Goal: Information Seeking & Learning: Learn about a topic

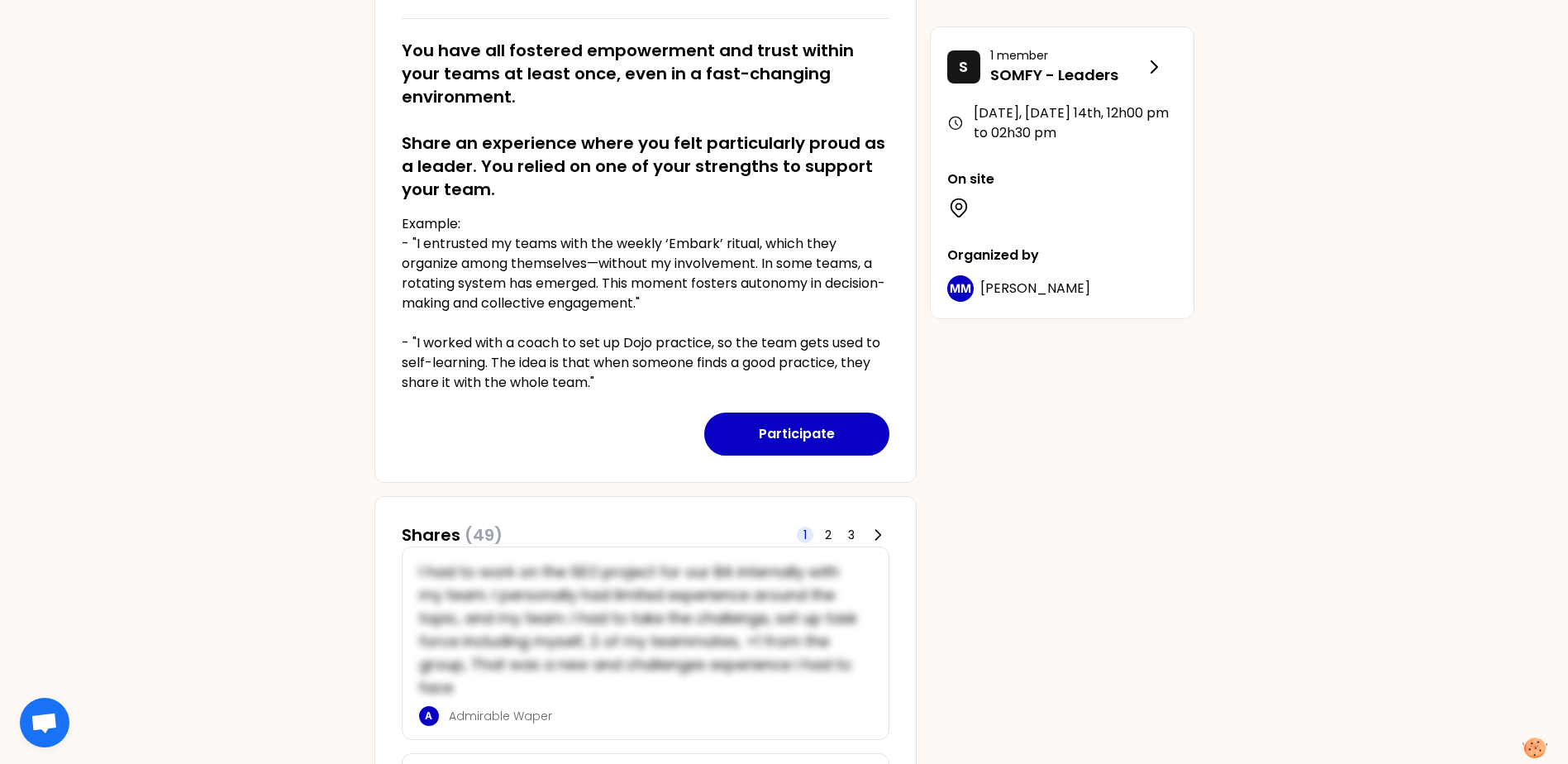
scroll to position [248, 0]
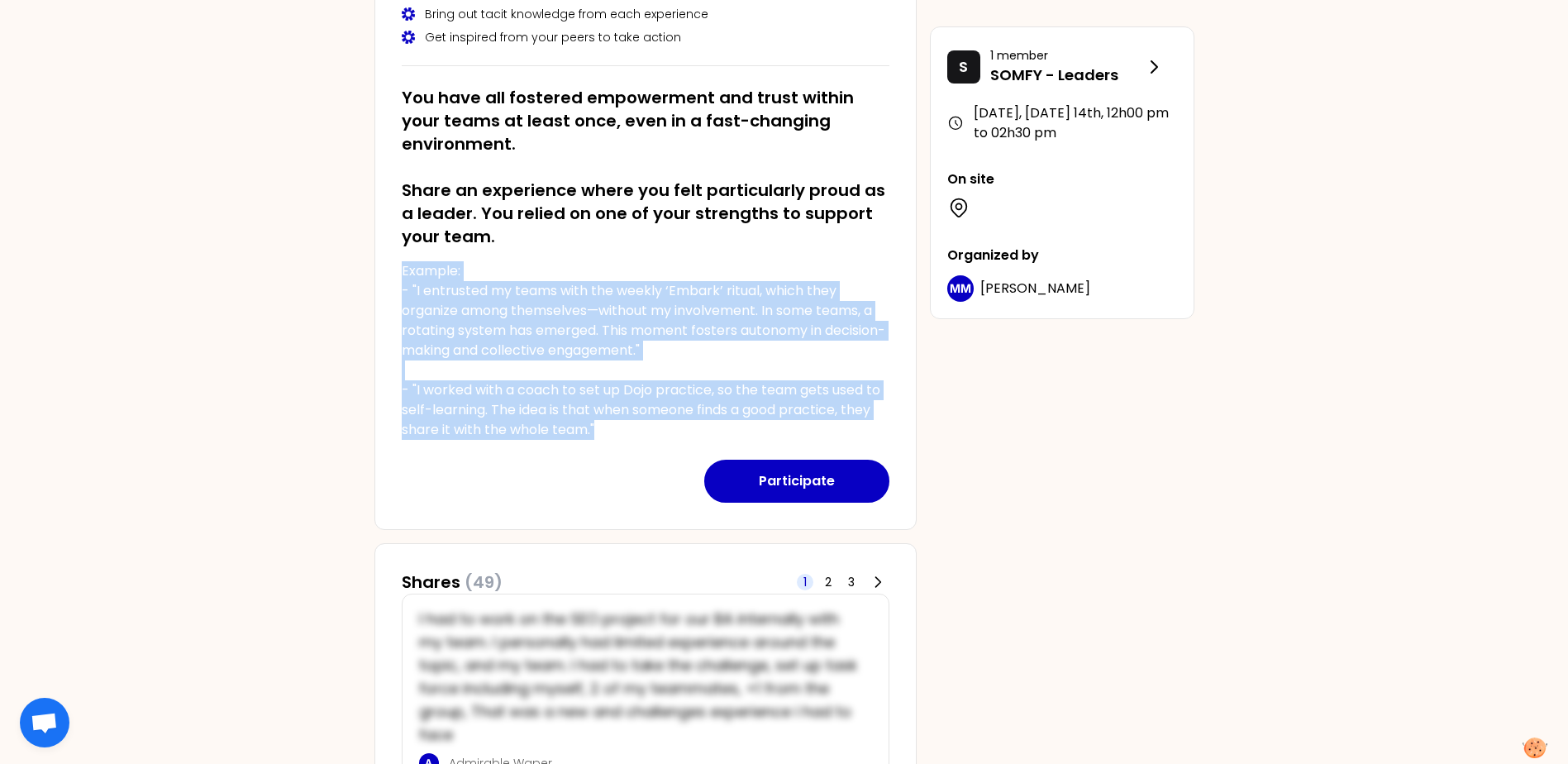
drag, startPoint x: 602, startPoint y: 431, endPoint x: 385, endPoint y: 269, distance: 270.8
click at [385, 269] on div "[DATE], [DATE] 14th to 12h00 pm Identify your personal strengths as leaders in …" at bounding box center [646, 194] width 542 height 671
drag, startPoint x: 385, startPoint y: 269, endPoint x: 442, endPoint y: 305, distance: 67.4
copy p "Example: - "I entrusted my teams with the weekly ‘Embark’ ritual, which they or…"
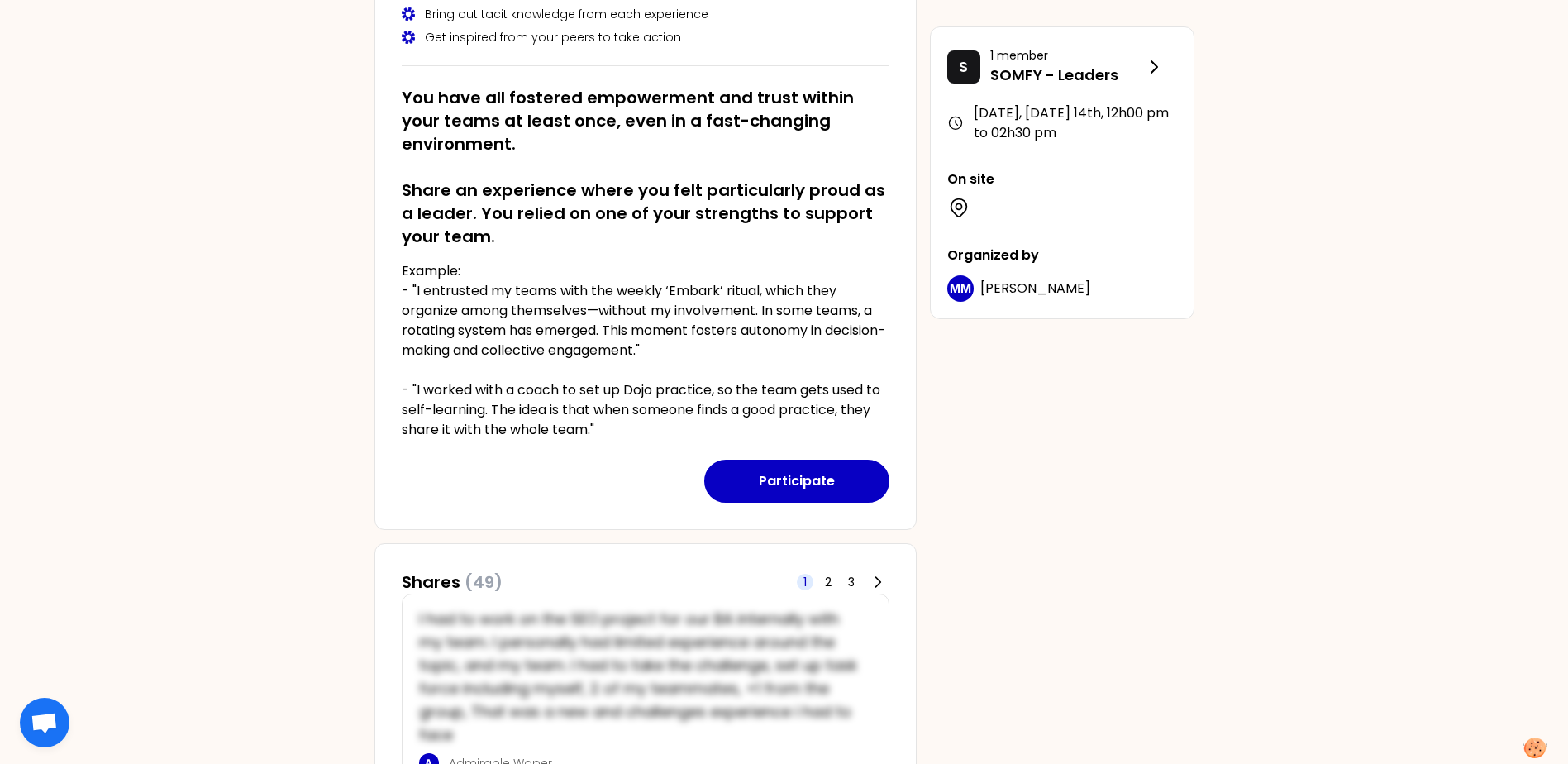
click at [585, 243] on h2 "You have all fostered empowerment and trust within your teams at least once, ev…" at bounding box center [645, 167] width 488 height 162
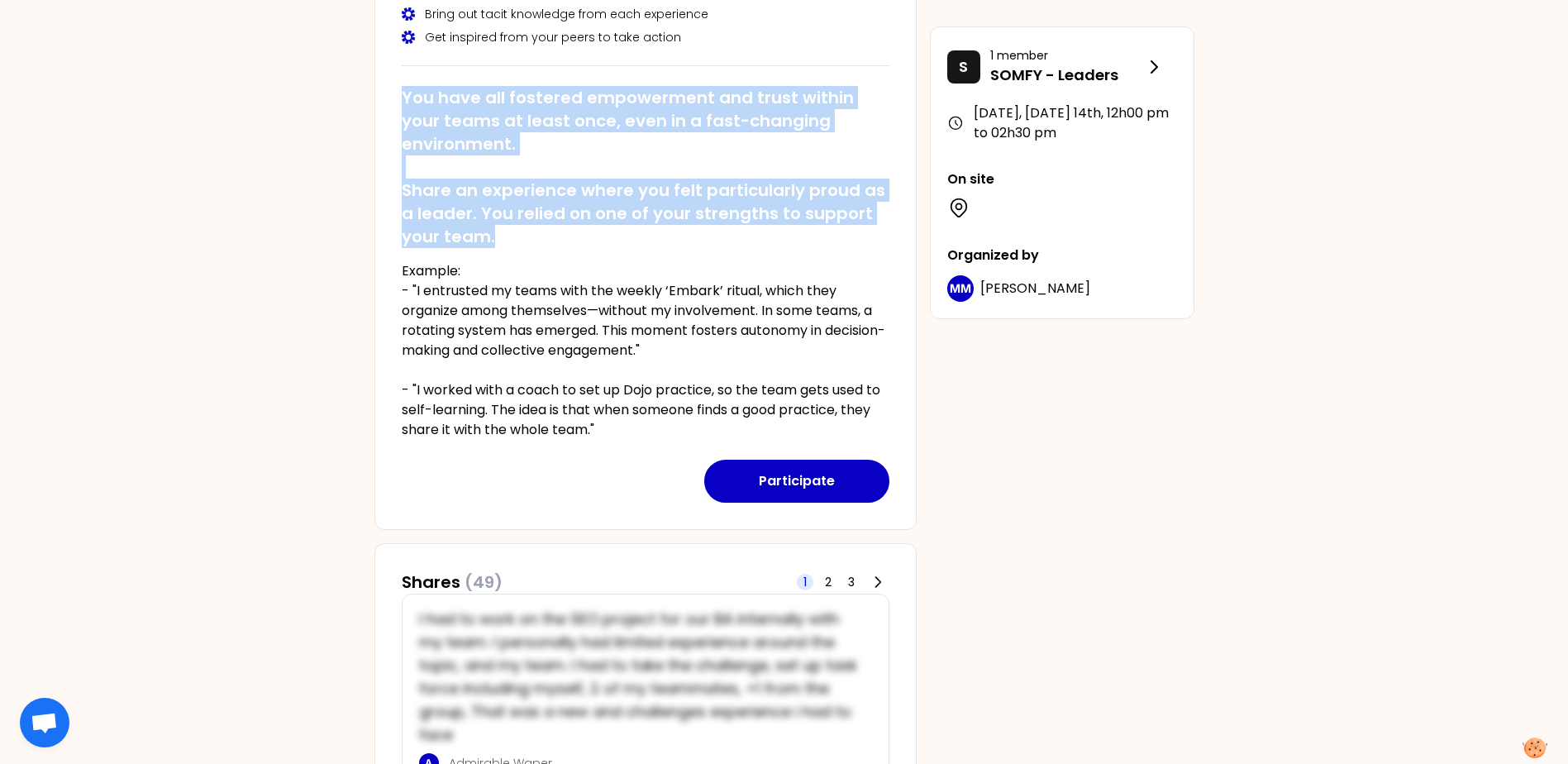
drag, startPoint x: 461, startPoint y: 211, endPoint x: 360, endPoint y: 91, distance: 156.8
drag, startPoint x: 360, startPoint y: 91, endPoint x: 601, endPoint y: 95, distance: 241.0
copy h2 "You have all fostered empowerment and trust within your teams at least once, ev…"
